Goal: Entertainment & Leisure: Browse casually

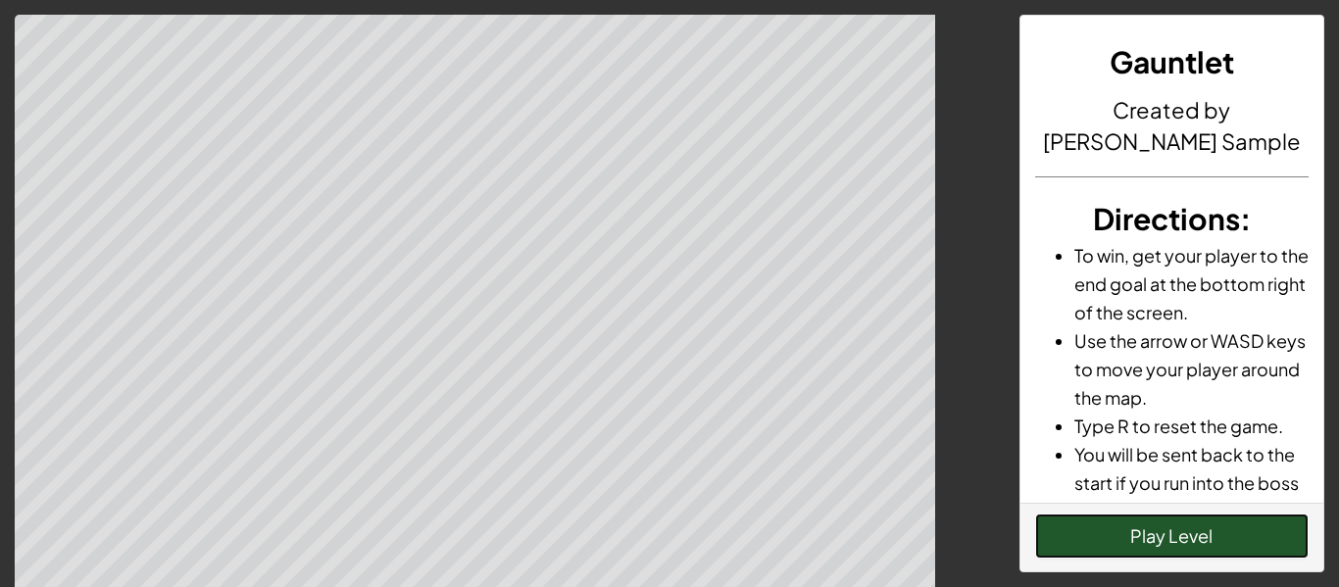
click at [1112, 536] on button "Play Level" at bounding box center [1172, 536] width 275 height 45
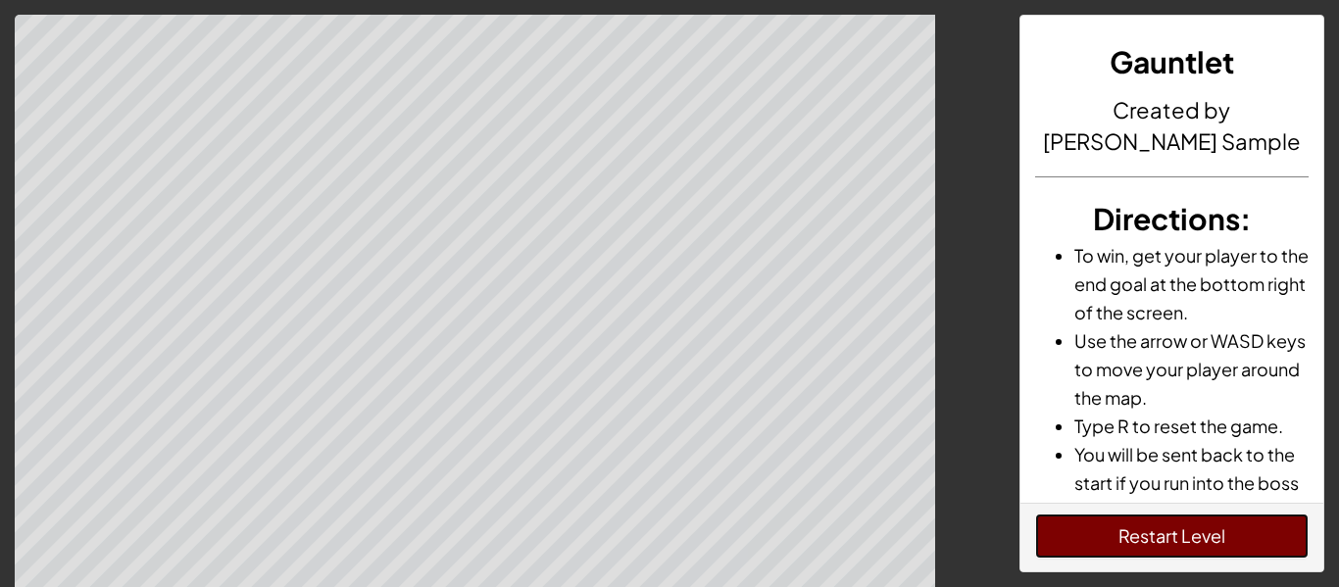
click at [1063, 555] on button "Restart Level" at bounding box center [1172, 536] width 275 height 45
click at [1224, 542] on button "Restart Level" at bounding box center [1172, 536] width 275 height 45
click at [1223, 541] on button "Restart Level" at bounding box center [1172, 536] width 275 height 45
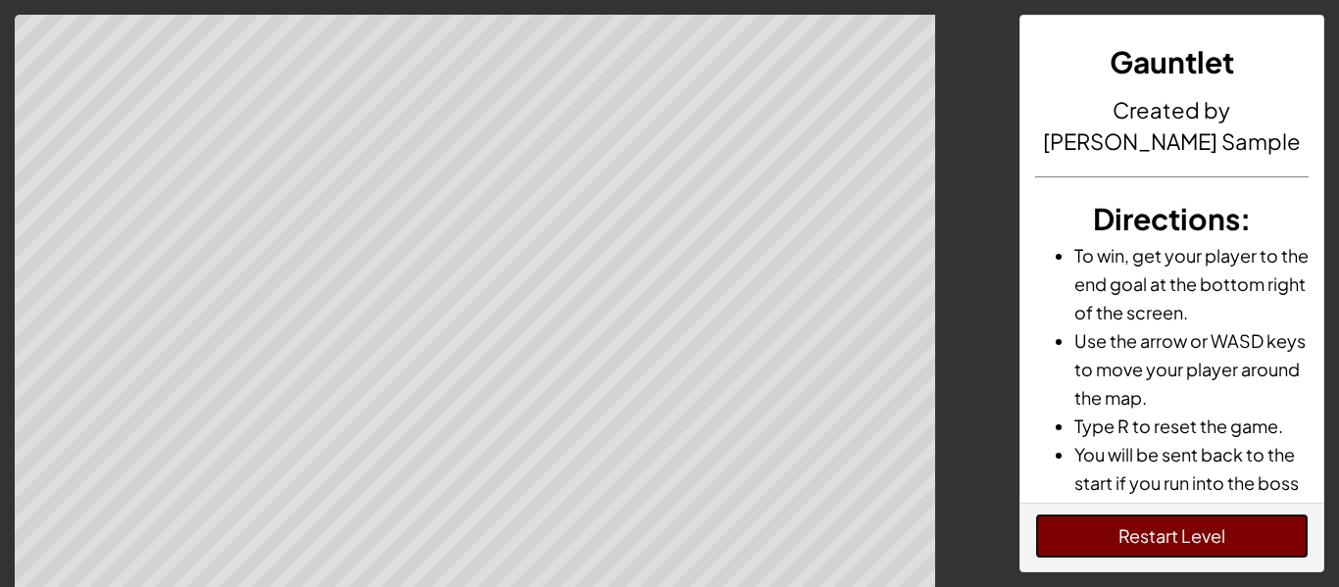
click at [1087, 537] on button "Restart Level" at bounding box center [1172, 536] width 275 height 45
